Goal: Task Accomplishment & Management: Manage account settings

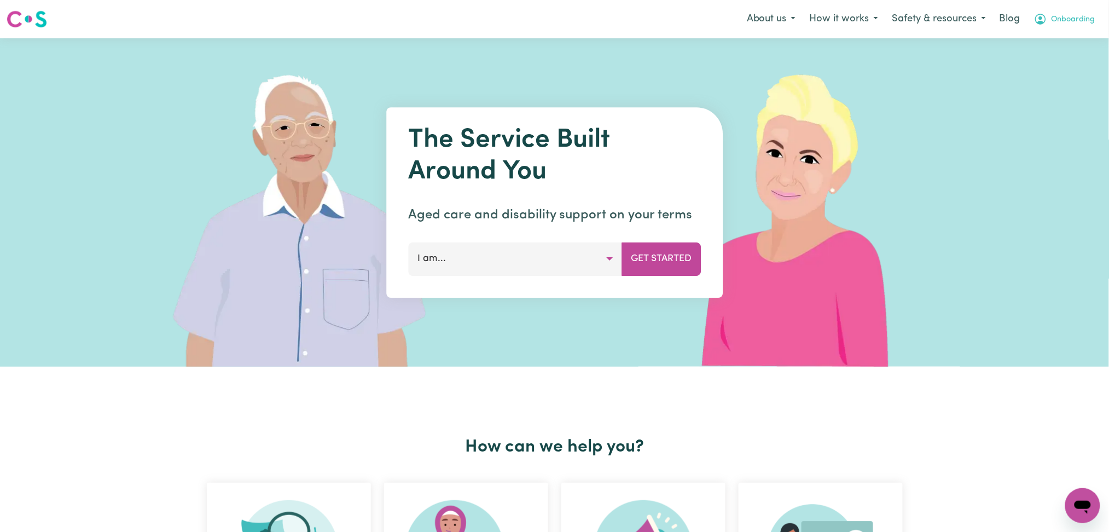
drag, startPoint x: 1070, startPoint y: 10, endPoint x: 1068, endPoint y: 18, distance: 8.0
click at [1070, 14] on button "Onboarding" at bounding box center [1065, 19] width 76 height 23
click at [1058, 62] on link "Logout" at bounding box center [1059, 63] width 86 height 21
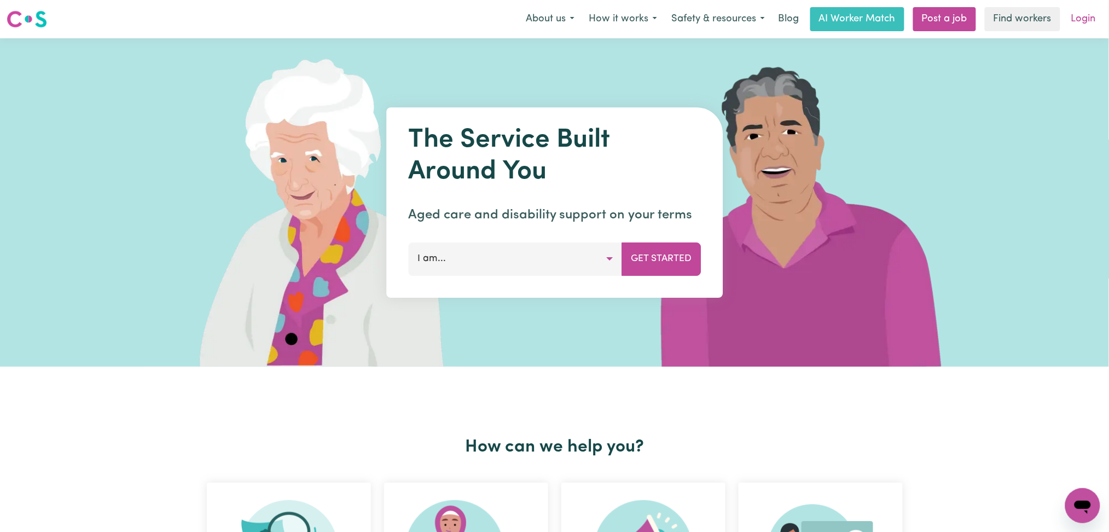
click at [1078, 12] on link "Login" at bounding box center [1084, 19] width 38 height 24
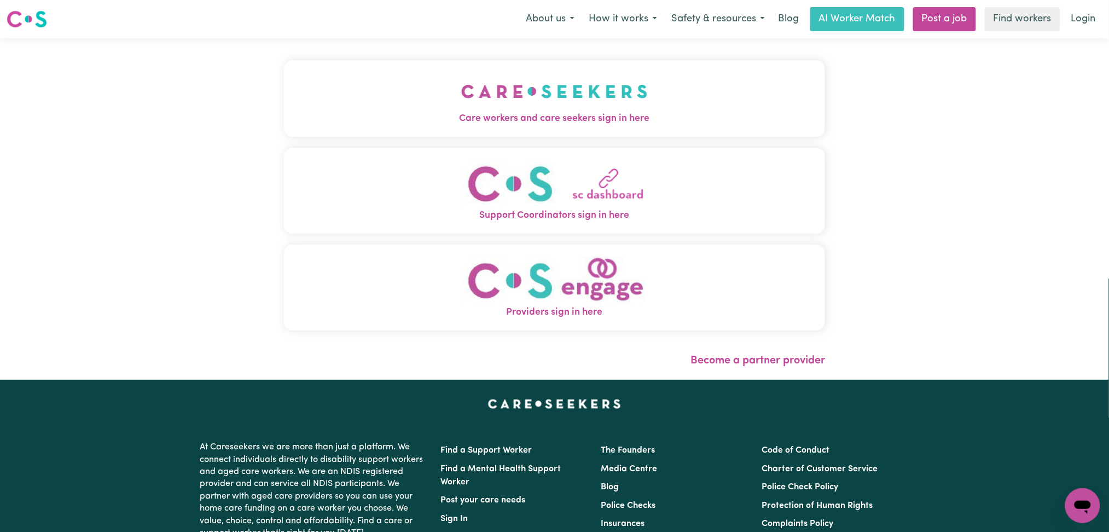
click at [506, 88] on img "Care workers and care seekers sign in here" at bounding box center [554, 91] width 187 height 40
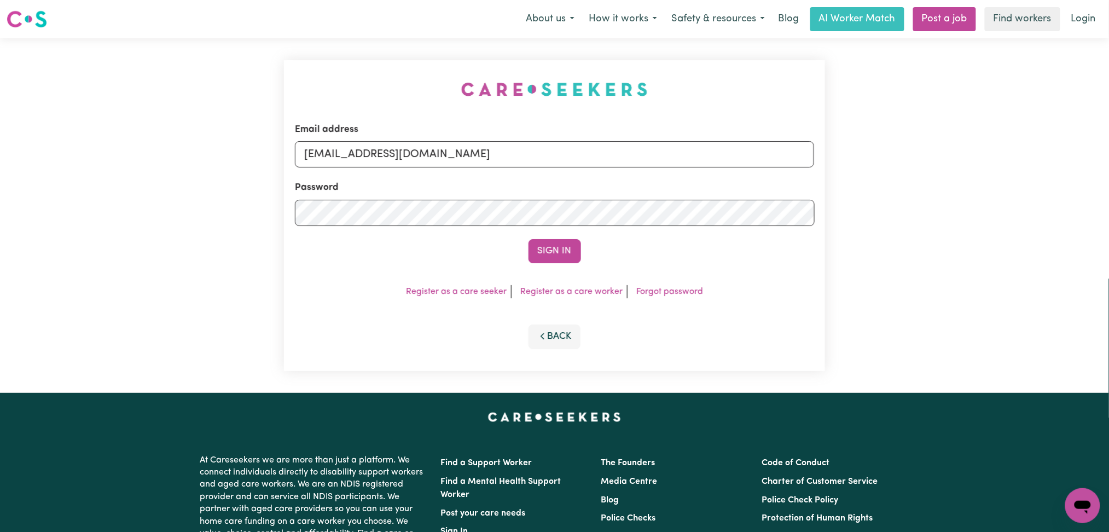
drag, startPoint x: 507, startPoint y: 119, endPoint x: 489, endPoint y: 153, distance: 38.7
click at [497, 142] on div "Email address [EMAIL_ADDRESS][DOMAIN_NAME] Password Sign In Register as a care …" at bounding box center [555, 215] width 542 height 311
drag, startPoint x: 489, startPoint y: 153, endPoint x: 483, endPoint y: 166, distance: 14.2
click at [489, 154] on input "[EMAIL_ADDRESS][DOMAIN_NAME]" at bounding box center [555, 154] width 520 height 26
click at [359, 141] on input "Superuser~[EMAIL_ADDRESS][DOMAIN_NAME]" at bounding box center [555, 154] width 520 height 26
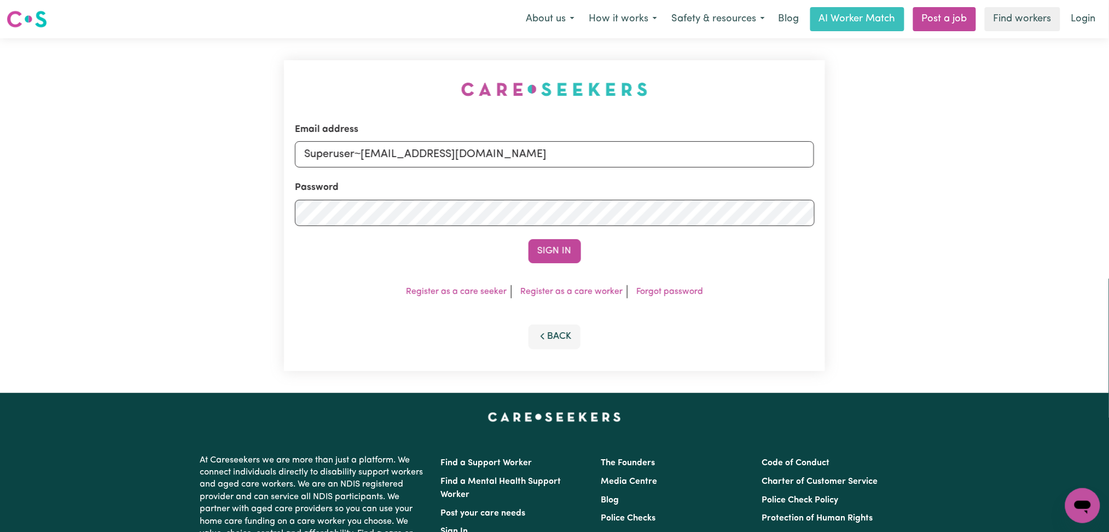
drag, startPoint x: 359, startPoint y: 143, endPoint x: 624, endPoint y: 150, distance: 265.5
click at [624, 150] on input "Superuser~[EMAIL_ADDRESS][DOMAIN_NAME]" at bounding box center [555, 154] width 520 height 26
type input "Superuser~[EMAIL_ADDRESS][DOMAIN_NAME]"
click at [540, 245] on button "Sign In" at bounding box center [555, 251] width 53 height 24
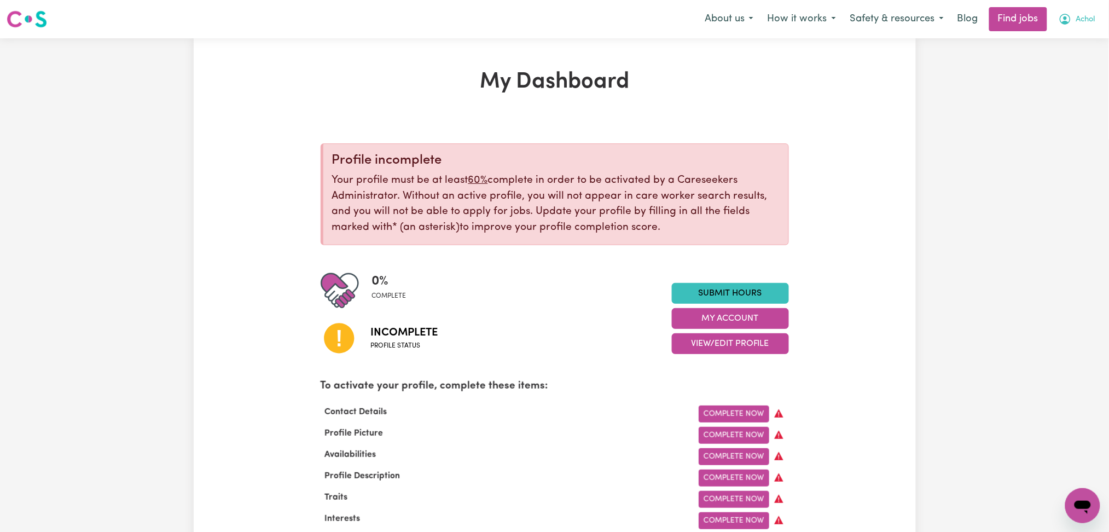
click at [1075, 20] on button "Achol" at bounding box center [1077, 19] width 51 height 23
click at [1063, 80] on link "Logout" at bounding box center [1059, 83] width 86 height 21
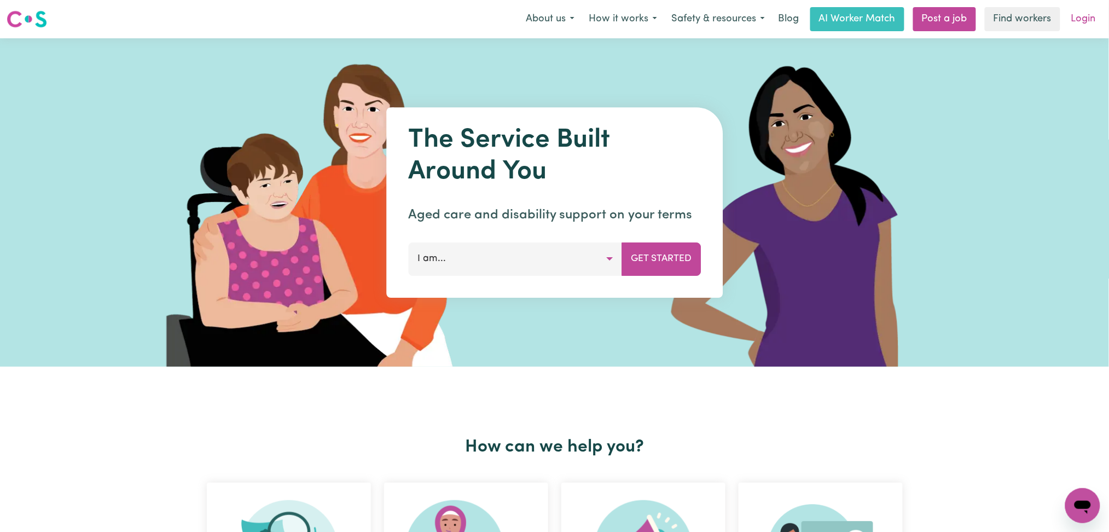
click at [1095, 18] on link "Login" at bounding box center [1084, 19] width 38 height 24
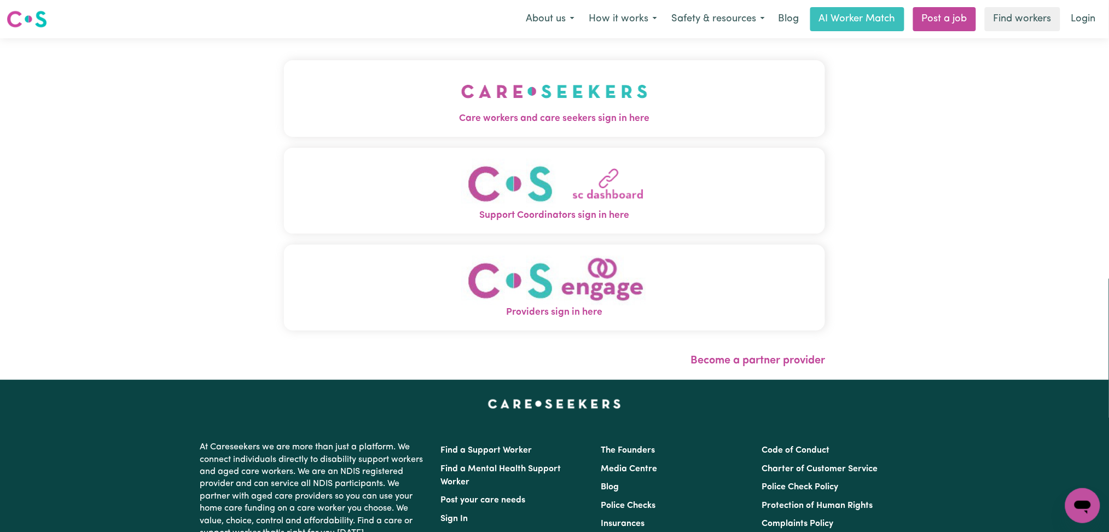
click at [480, 98] on button "Care workers and care seekers sign in here" at bounding box center [555, 98] width 542 height 77
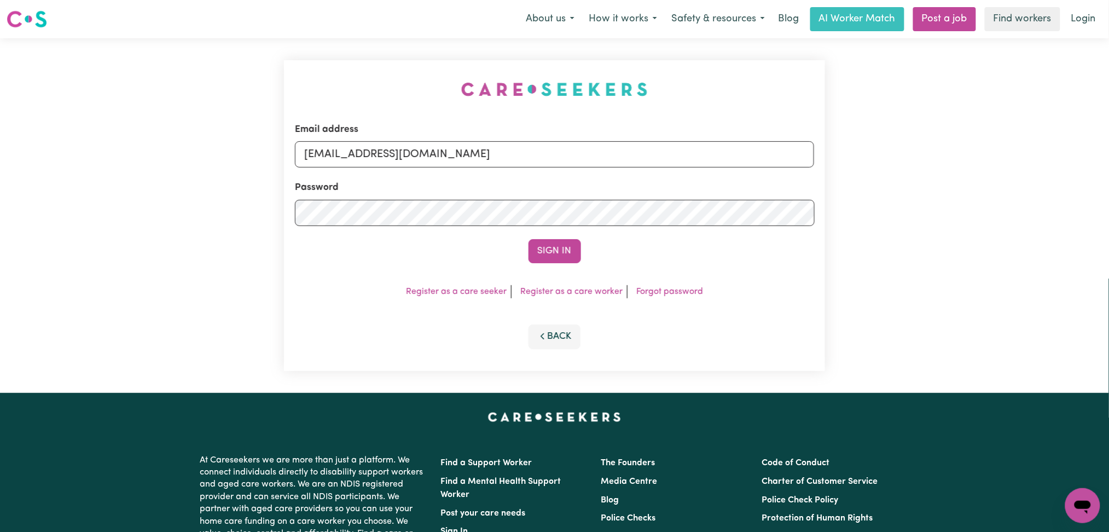
click at [482, 181] on div "Password" at bounding box center [555, 203] width 520 height 45
click at [451, 157] on input "[EMAIL_ADDRESS][DOMAIN_NAME]" at bounding box center [555, 154] width 520 height 26
drag, startPoint x: 361, startPoint y: 156, endPoint x: 680, endPoint y: 166, distance: 319.2
click at [704, 154] on input "Superuser~[EMAIL_ADDRESS][DOMAIN_NAME]" at bounding box center [555, 154] width 520 height 26
type input "Superuser~[EMAIL_ADDRESS][DOMAIN_NAME]"
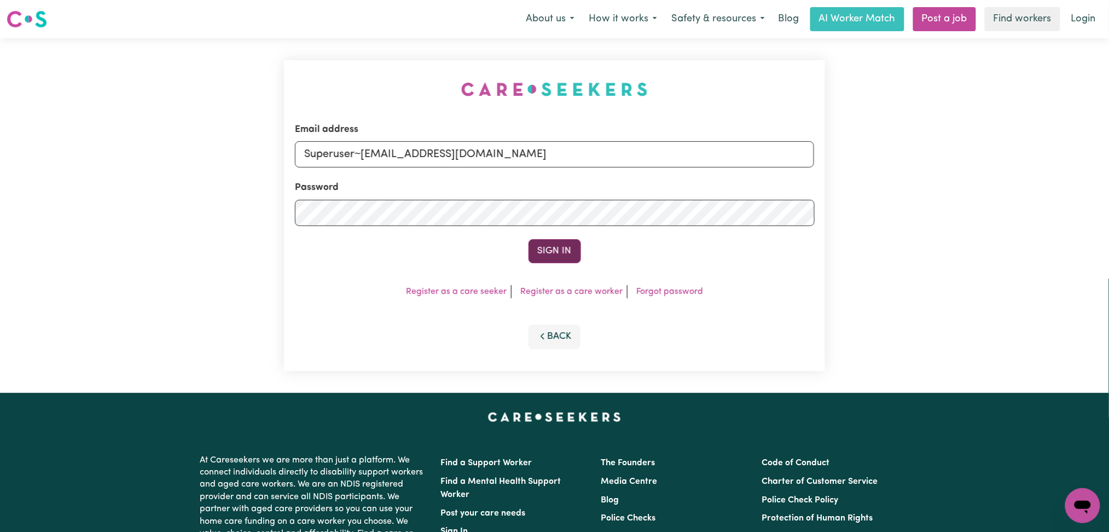
click at [555, 246] on button "Sign In" at bounding box center [555, 251] width 53 height 24
